Goal: Find specific page/section: Find specific page/section

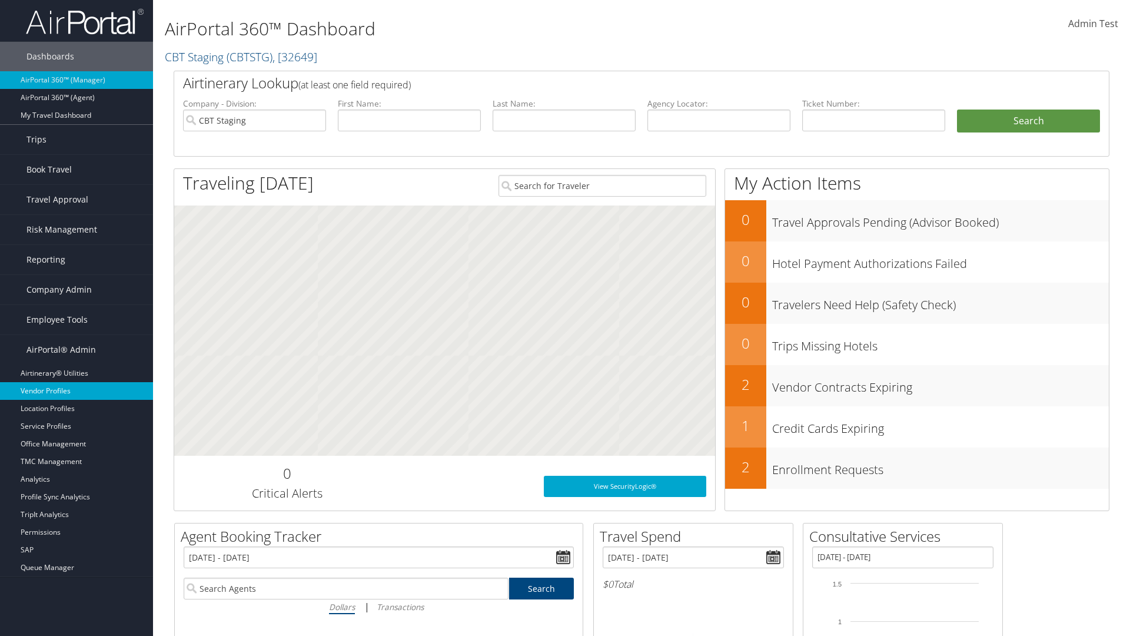
click at [77, 391] on link "Vendor Profiles" at bounding box center [76, 391] width 153 height 18
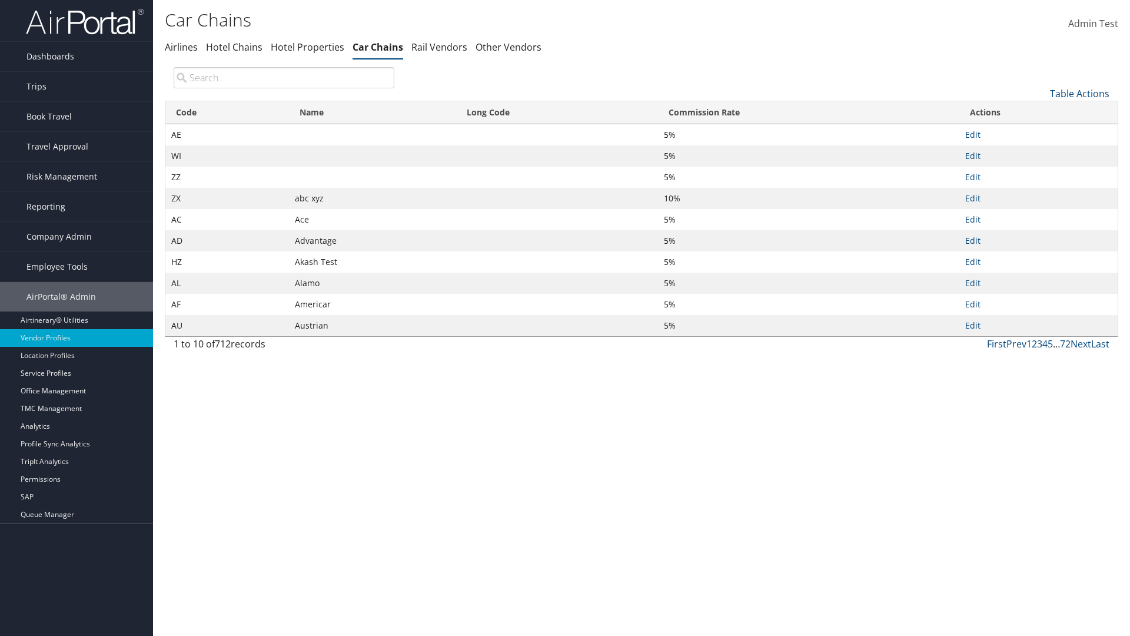
click at [372, 112] on th "Name" at bounding box center [372, 112] width 167 height 23
click at [557, 112] on th "Long Code" at bounding box center [557, 112] width 202 height 23
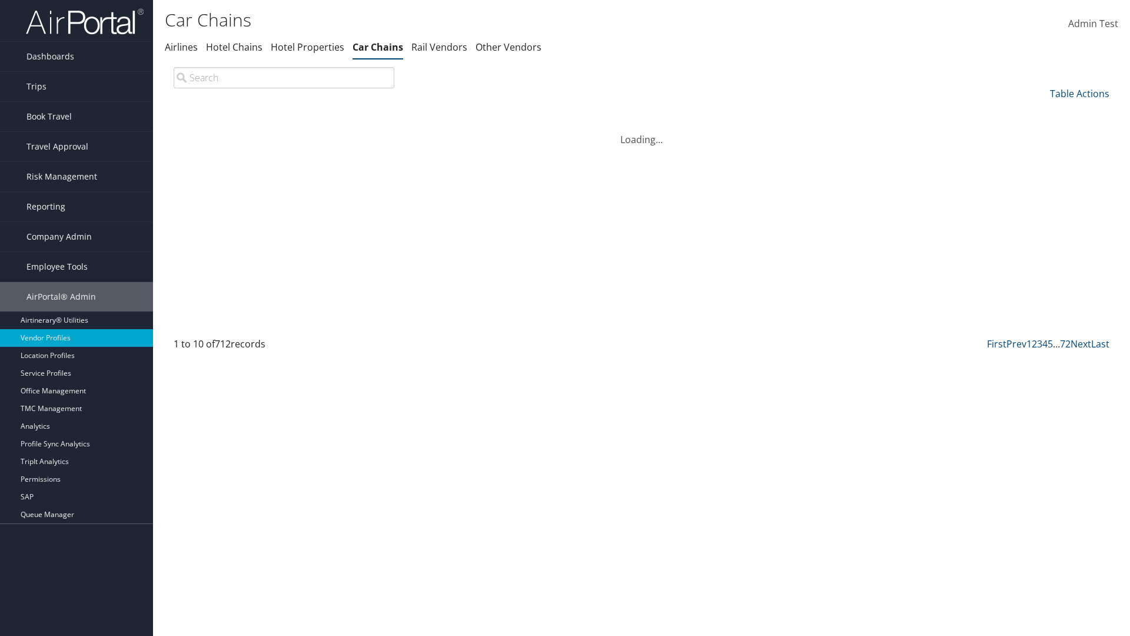
click at [808, 112] on th "Commission Rate" at bounding box center [808, 112] width 301 height 23
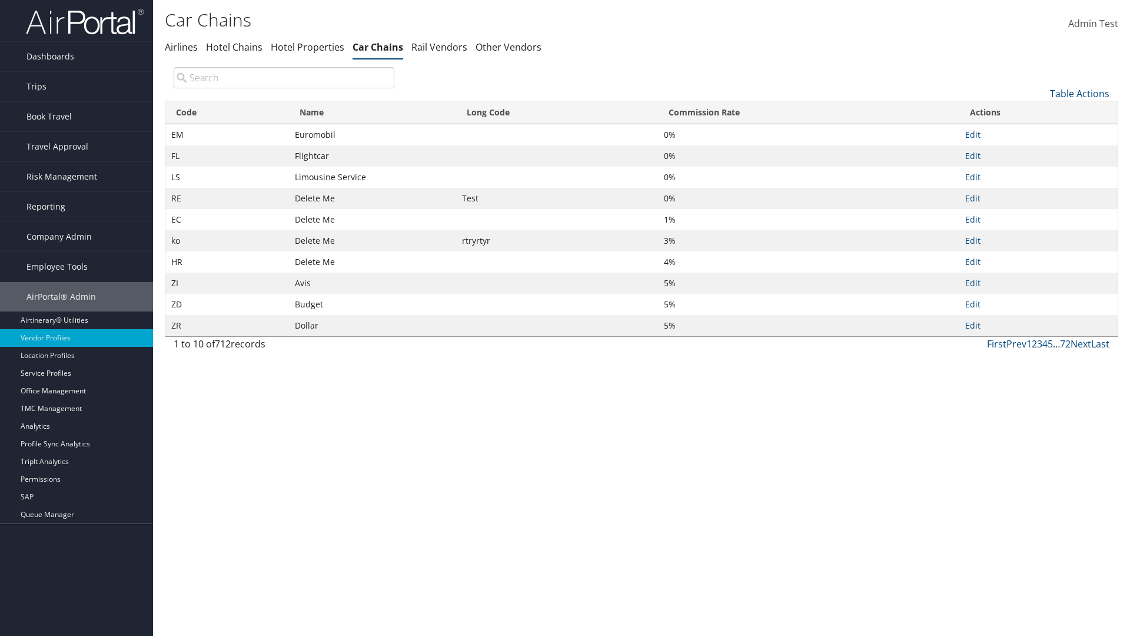
click at [808, 112] on th "Commission Rate" at bounding box center [808, 112] width 301 height 23
click at [1079, 93] on link "Table Actions" at bounding box center [1079, 93] width 59 height 13
click at [1040, 171] on link "Page Length" at bounding box center [1040, 172] width 155 height 20
click at [1040, 132] on link "25" at bounding box center [1040, 133] width 155 height 20
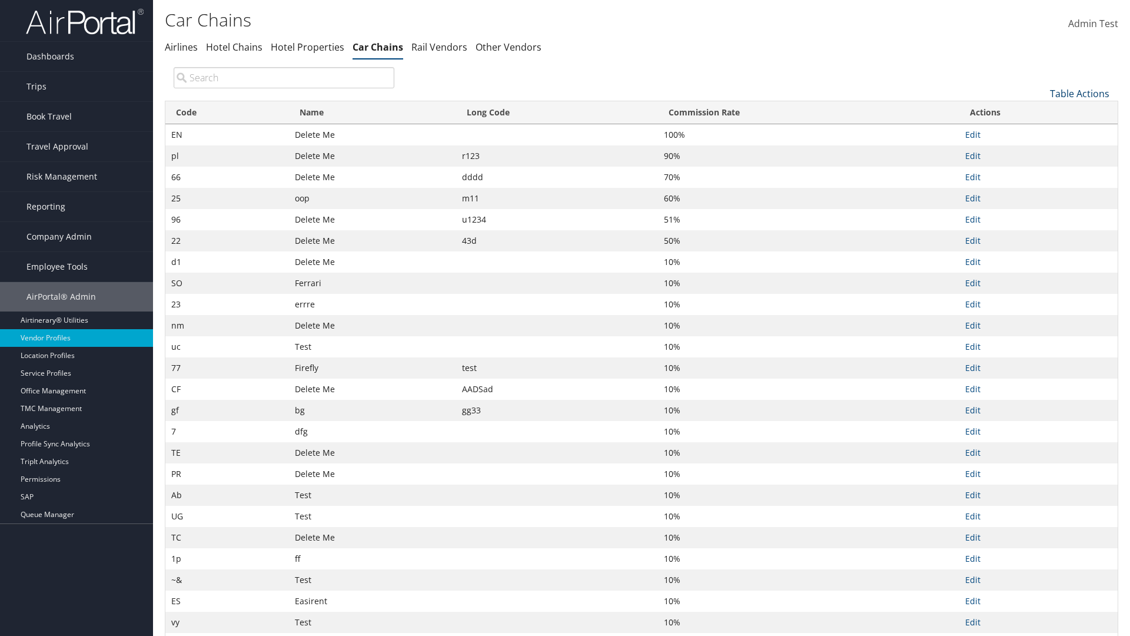
click at [1079, 93] on link "Table Actions" at bounding box center [1079, 93] width 59 height 13
click at [1040, 171] on link "Page Length" at bounding box center [1040, 172] width 155 height 20
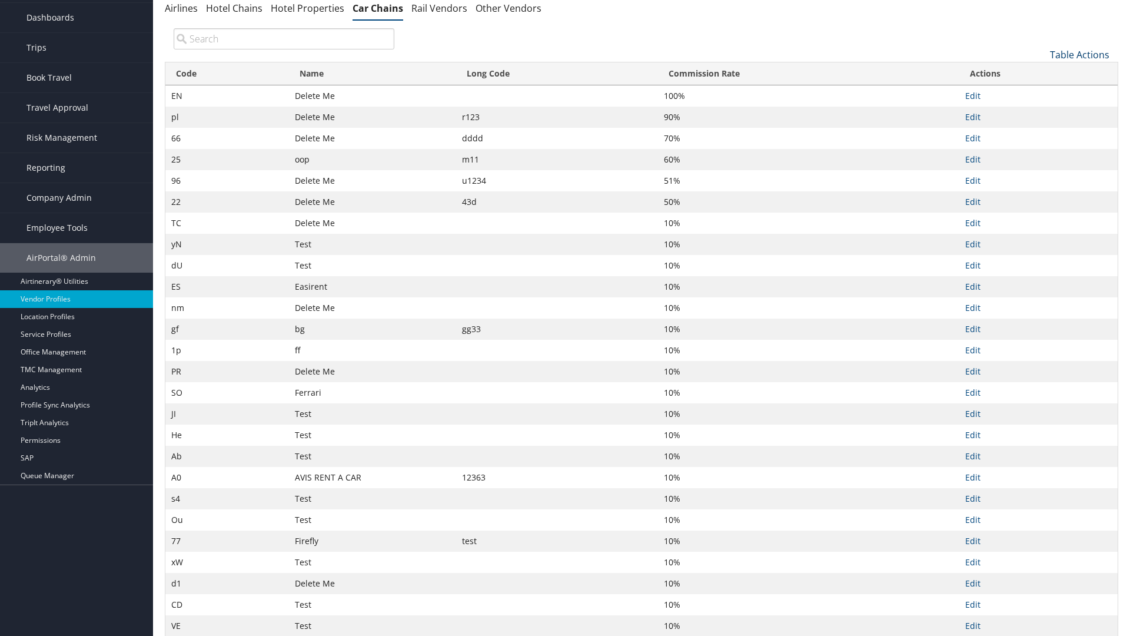
click at [1079, 54] on link "Table Actions" at bounding box center [1079, 54] width 59 height 13
click at [1040, 132] on link "Page Length" at bounding box center [1040, 133] width 155 height 20
